Goal: Task Accomplishment & Management: Use online tool/utility

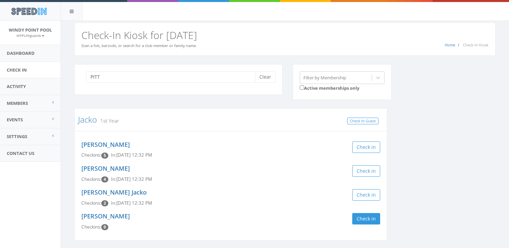
scroll to position [23, 0]
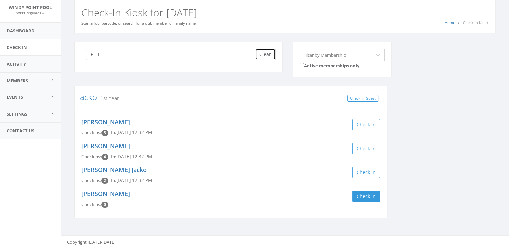
click at [266, 52] on button "Clear" at bounding box center [265, 54] width 21 height 11
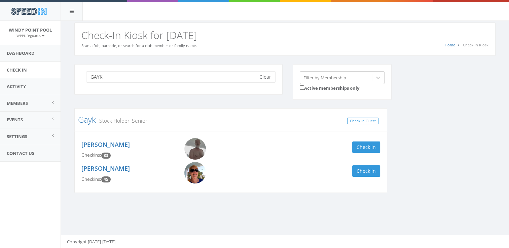
type input "GAYK"
click at [367, 138] on div "[PERSON_NAME] Checkins: 83 Check in" at bounding box center [230, 150] width 309 height 24
click at [366, 143] on button "Check in" at bounding box center [366, 147] width 28 height 11
click at [196, 177] on img at bounding box center [195, 173] width 22 height 22
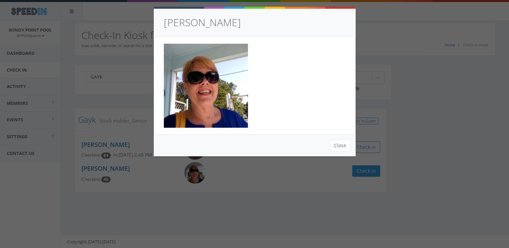
click at [219, 107] on img at bounding box center [206, 86] width 84 height 84
click at [342, 146] on button "Close" at bounding box center [339, 145] width 21 height 11
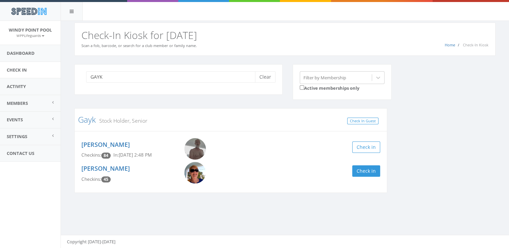
click at [199, 152] on img at bounding box center [195, 149] width 22 height 22
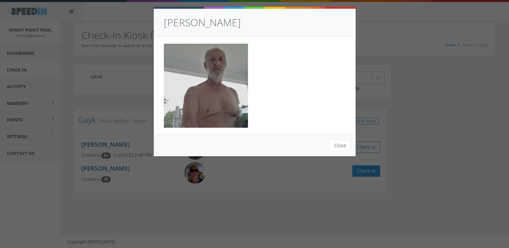
click at [199, 152] on div "Close" at bounding box center [255, 145] width 202 height 22
click at [340, 144] on button "Close" at bounding box center [339, 145] width 21 height 11
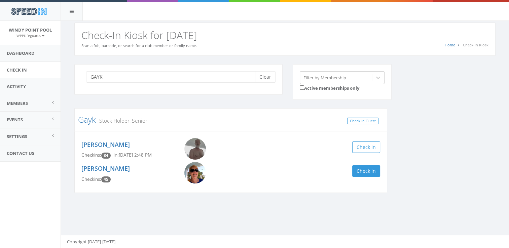
click at [190, 179] on img at bounding box center [195, 173] width 22 height 22
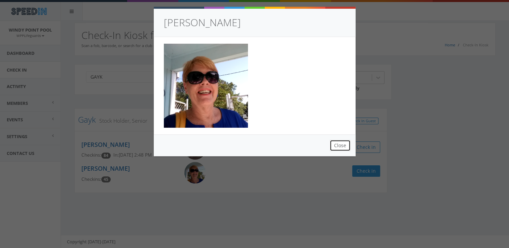
click at [339, 143] on button "Close" at bounding box center [339, 145] width 21 height 11
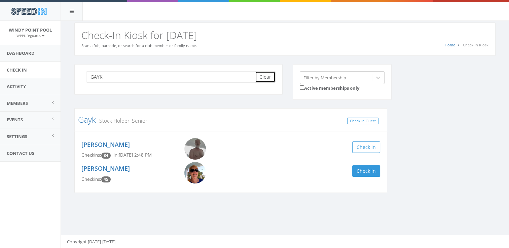
click at [264, 74] on button "Clear" at bounding box center [265, 76] width 21 height 11
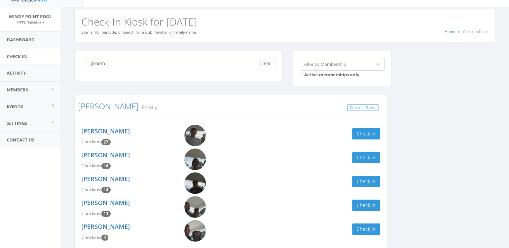
scroll to position [13, 0]
type input "groom"
click at [189, 182] on img at bounding box center [195, 183] width 22 height 22
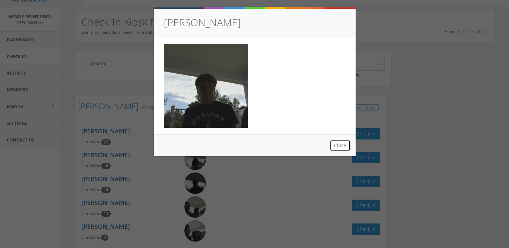
click at [342, 140] on button "Close" at bounding box center [339, 145] width 21 height 11
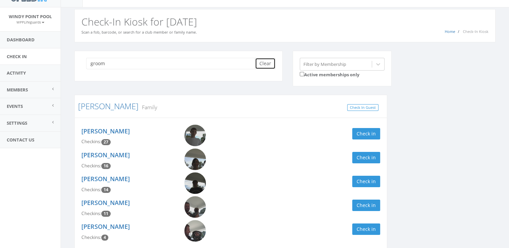
click at [267, 65] on button "Clear" at bounding box center [265, 63] width 21 height 11
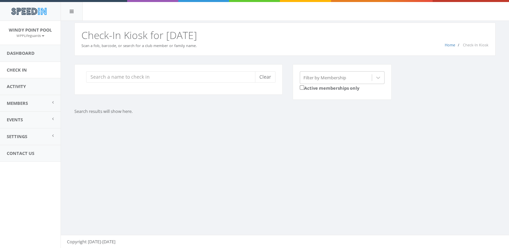
click at [267, 65] on div "Clear" at bounding box center [178, 79] width 208 height 31
click at [237, 89] on div "Clear" at bounding box center [178, 79] width 208 height 31
click at [153, 77] on input "search" at bounding box center [173, 76] width 174 height 11
type input ";"
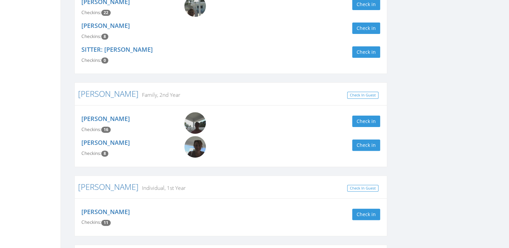
scroll to position [191, 0]
type input "[PERSON_NAME]"
click at [367, 209] on button "Check in" at bounding box center [366, 213] width 28 height 11
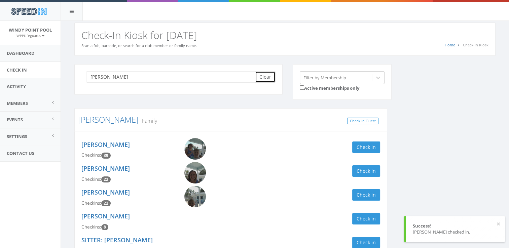
click at [265, 74] on button "Clear" at bounding box center [265, 76] width 21 height 11
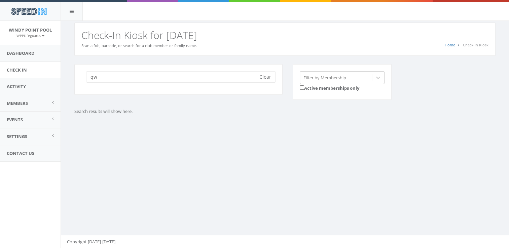
type input "q"
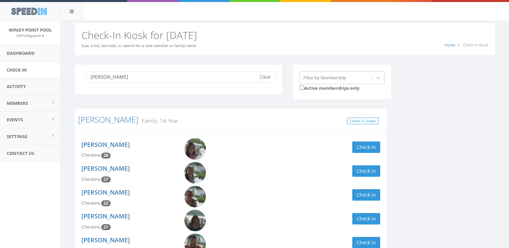
scroll to position [46, 0]
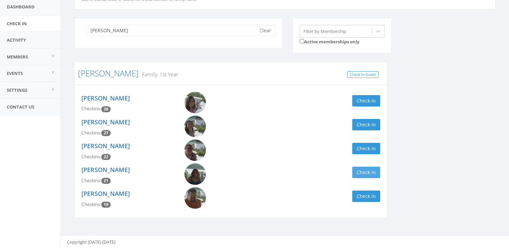
type input "[PERSON_NAME]"
click at [363, 169] on button "Check in" at bounding box center [366, 172] width 28 height 11
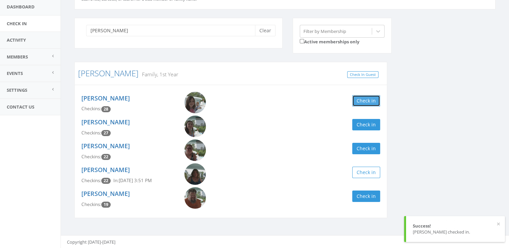
click at [368, 101] on button "Check in" at bounding box center [366, 100] width 28 height 11
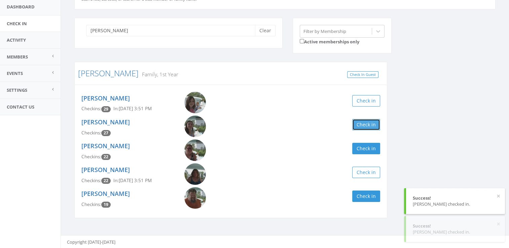
click at [371, 124] on button "Check in" at bounding box center [366, 124] width 28 height 11
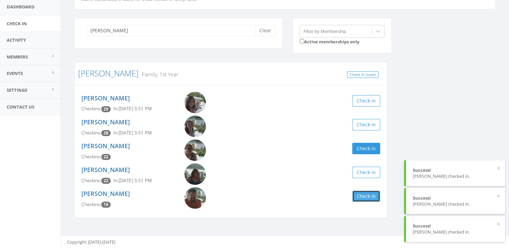
click at [364, 200] on button "Check in" at bounding box center [366, 196] width 28 height 11
click at [365, 149] on button "Check in" at bounding box center [366, 148] width 28 height 11
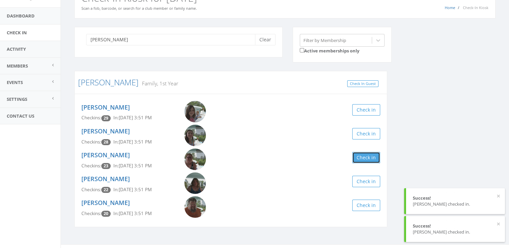
scroll to position [37, 0]
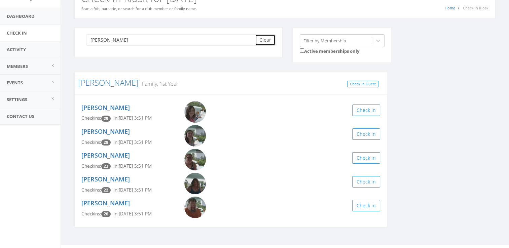
click at [262, 39] on button "Clear" at bounding box center [265, 39] width 21 height 11
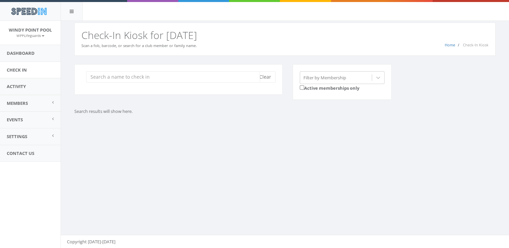
click at [220, 77] on input "search" at bounding box center [173, 76] width 174 height 11
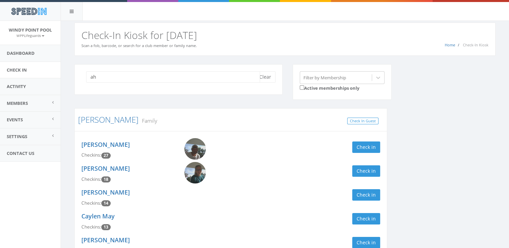
type input "a"
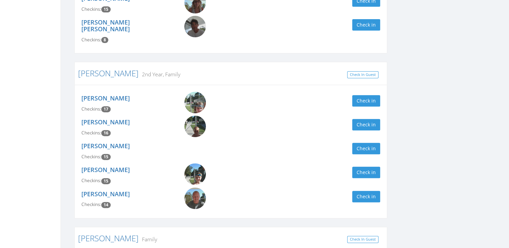
scroll to position [317, 0]
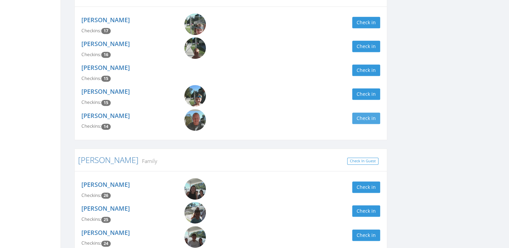
type input "hard"
click at [368, 113] on button "Check in" at bounding box center [366, 118] width 28 height 11
click at [366, 88] on button "Check in" at bounding box center [366, 93] width 28 height 11
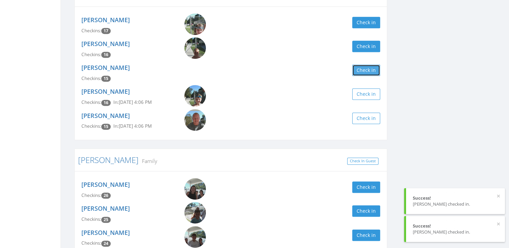
click at [369, 65] on button "Check in" at bounding box center [366, 70] width 28 height 11
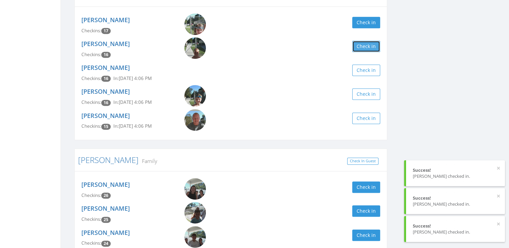
click at [374, 41] on button "Check in" at bounding box center [366, 46] width 28 height 11
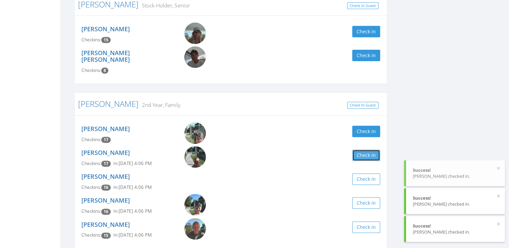
scroll to position [225, 0]
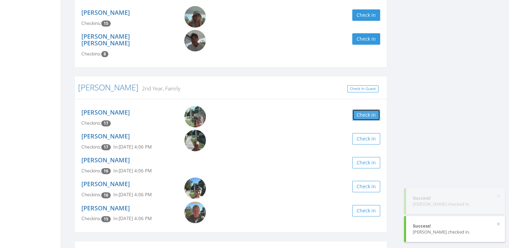
click at [364, 109] on button "Check in" at bounding box center [366, 114] width 28 height 11
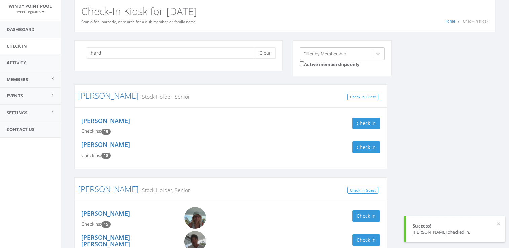
scroll to position [0, 0]
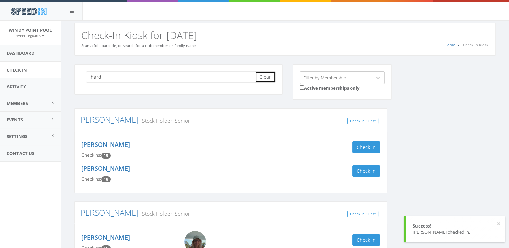
click at [264, 77] on button "Clear" at bounding box center [265, 76] width 21 height 11
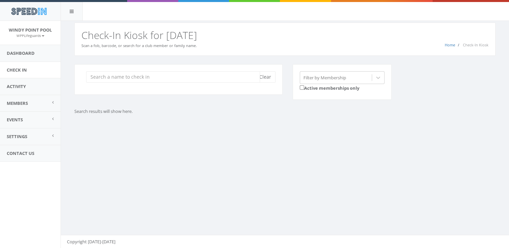
click at [172, 75] on input "search" at bounding box center [173, 76] width 174 height 11
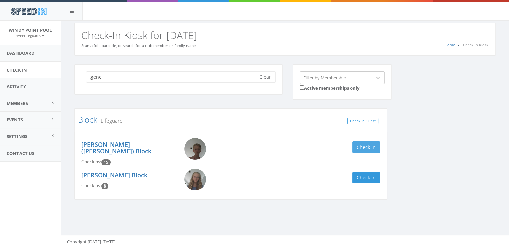
type input "gene"
click at [369, 143] on button "Check in" at bounding box center [366, 147] width 28 height 11
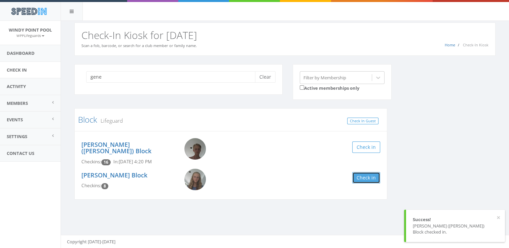
click at [371, 172] on button "Check in" at bounding box center [366, 177] width 28 height 11
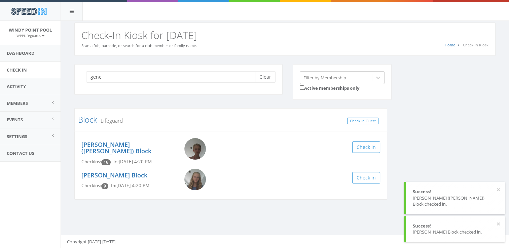
click at [413, 150] on div "gene Clear Filter by Membership Active memberships only Block Lifeguard Check I…" at bounding box center [284, 136] width 431 height 144
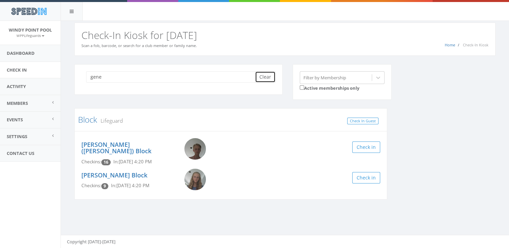
click at [272, 77] on button "Clear" at bounding box center [265, 76] width 21 height 11
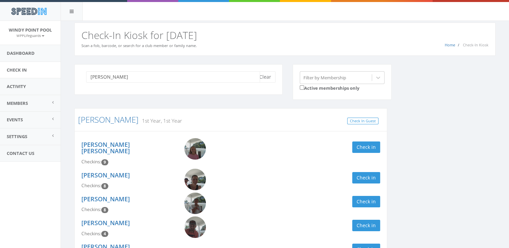
type input "[PERSON_NAME]"
click at [438, 150] on div "[PERSON_NAME] Clear Filter by Membership Active memberships only [PERSON_NAME] …" at bounding box center [284, 184] width 431 height 240
click at [265, 75] on button "Clear" at bounding box center [265, 76] width 21 height 11
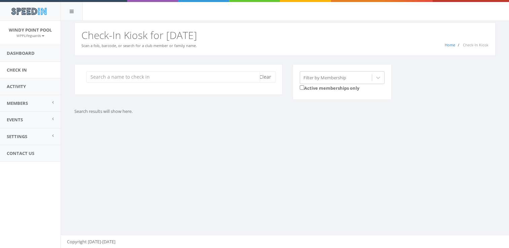
click at [131, 81] on input "search" at bounding box center [173, 76] width 174 height 11
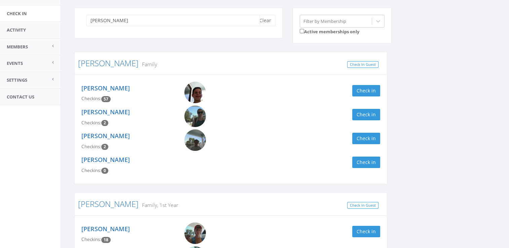
scroll to position [60, 0]
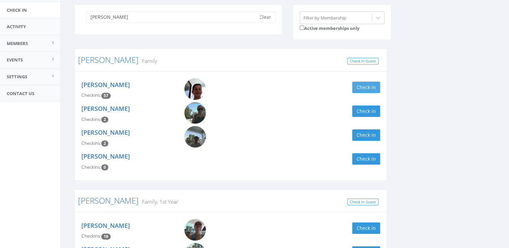
type input "[PERSON_NAME]"
click at [364, 83] on button "Check in" at bounding box center [366, 87] width 28 height 11
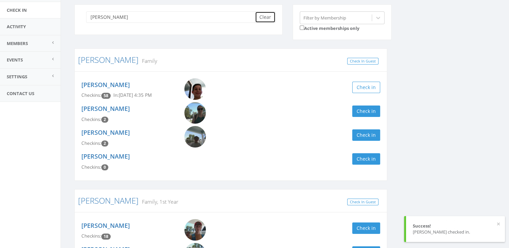
click at [269, 15] on button "Clear" at bounding box center [265, 16] width 21 height 11
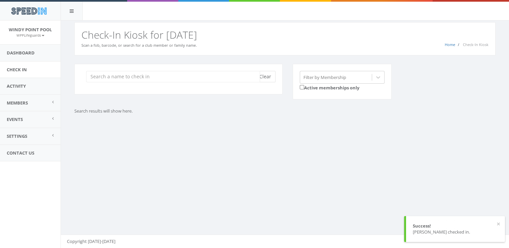
scroll to position [0, 0]
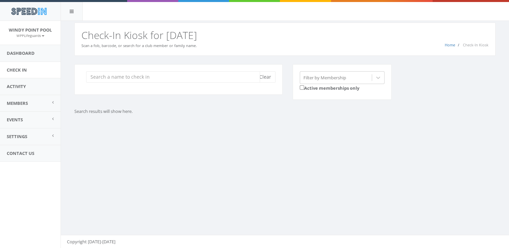
click at [196, 78] on input "search" at bounding box center [173, 76] width 174 height 11
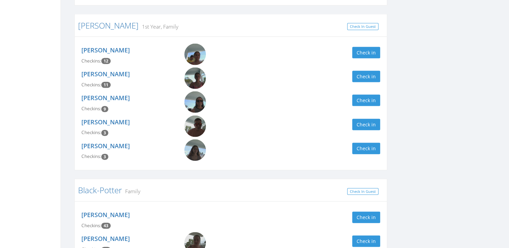
scroll to position [1464, 0]
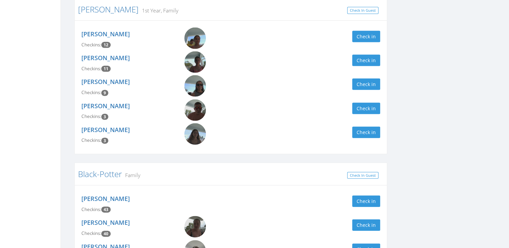
type input "b"
click at [192, 124] on img at bounding box center [195, 134] width 22 height 22
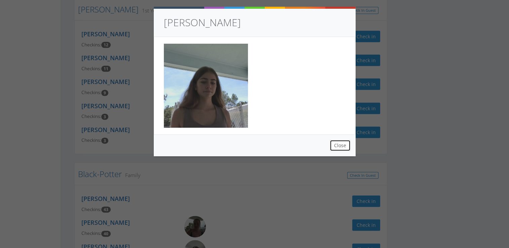
click at [340, 143] on button "Close" at bounding box center [339, 145] width 21 height 11
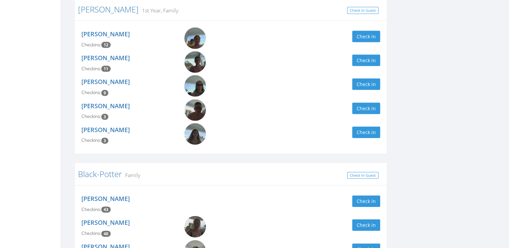
drag, startPoint x: 508, startPoint y: 58, endPoint x: 511, endPoint y: 69, distance: 11.1
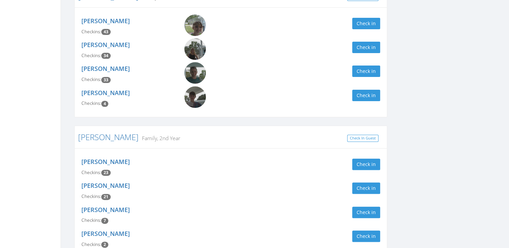
scroll to position [0, 0]
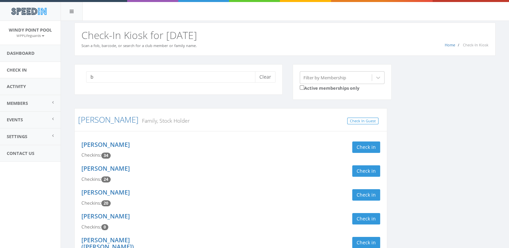
click at [261, 70] on div "b Clear" at bounding box center [178, 79] width 208 height 31
click at [262, 77] on button "Clear" at bounding box center [265, 76] width 21 height 11
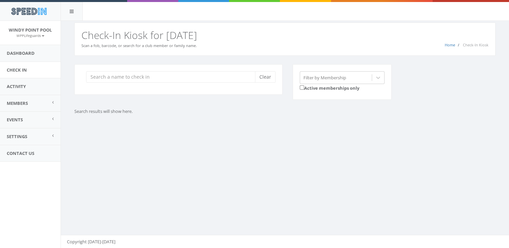
click at [217, 158] on div "You are using Internet Explorer, which is an old, insecure browser that does no…" at bounding box center [285, 135] width 448 height 228
